Goal: Task Accomplishment & Management: Manage account settings

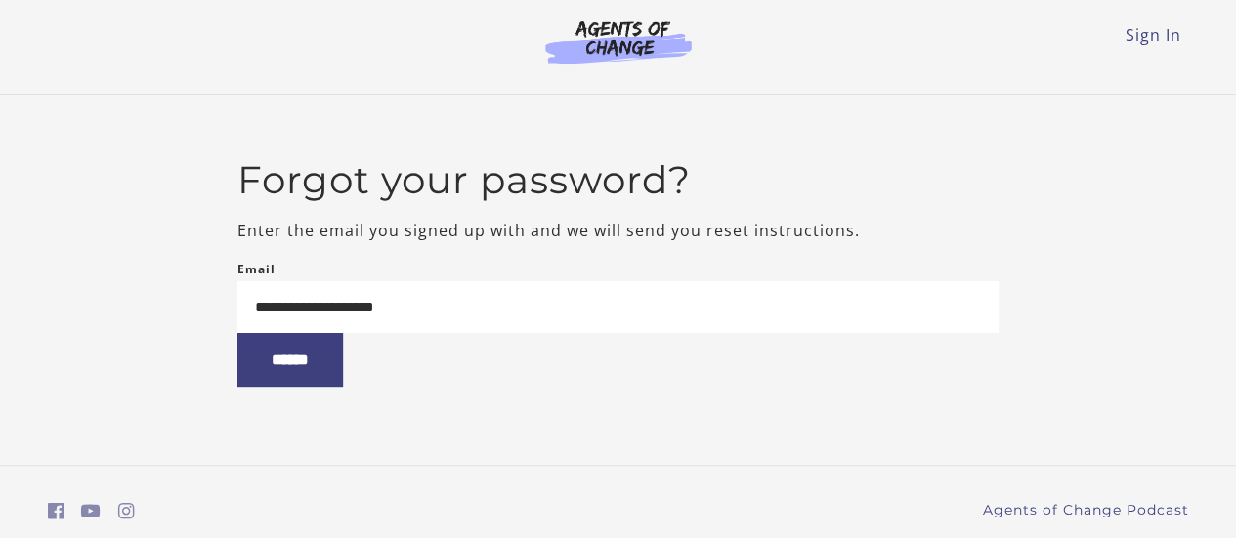
type input "**********"
click at [237, 333] on input "******" at bounding box center [290, 360] width 106 height 54
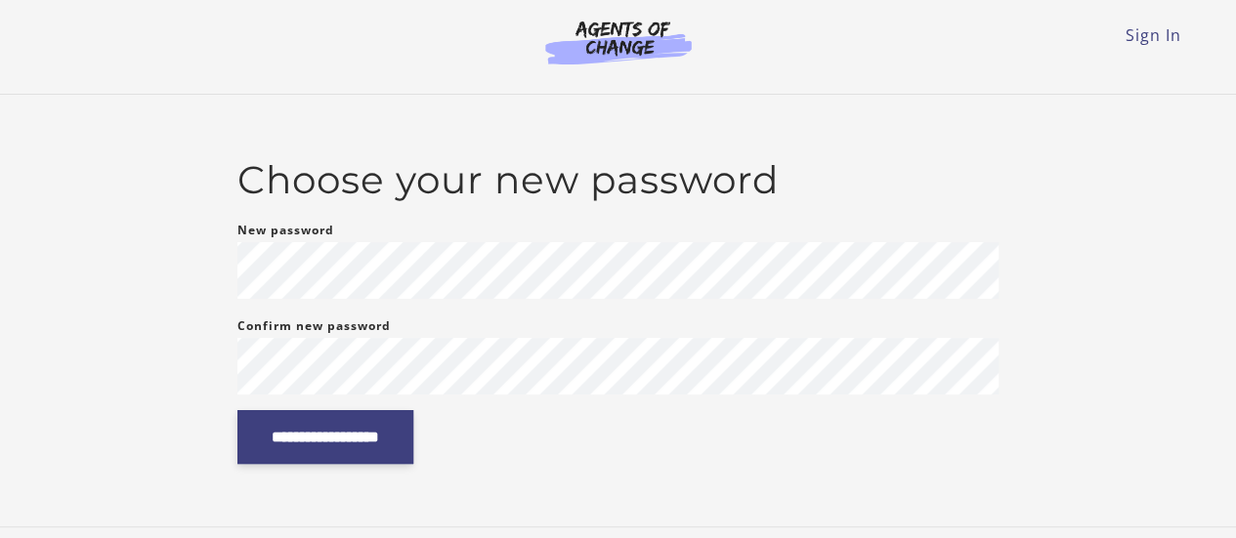
click at [408, 433] on input "**********" at bounding box center [325, 437] width 176 height 54
